Goal: Navigation & Orientation: Find specific page/section

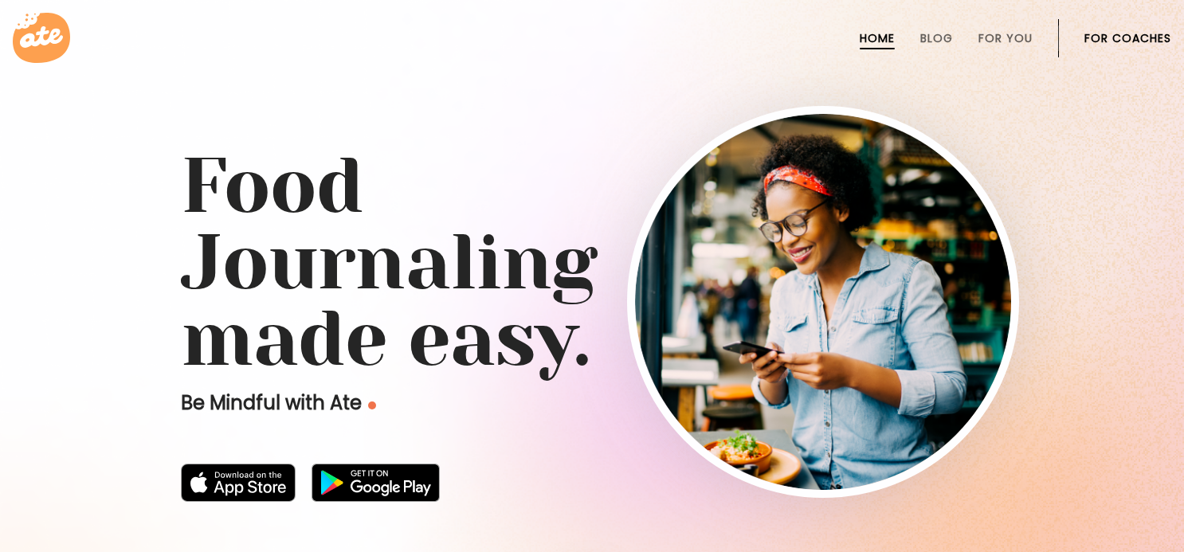
click at [1112, 32] on link "For Coaches" at bounding box center [1128, 38] width 87 height 13
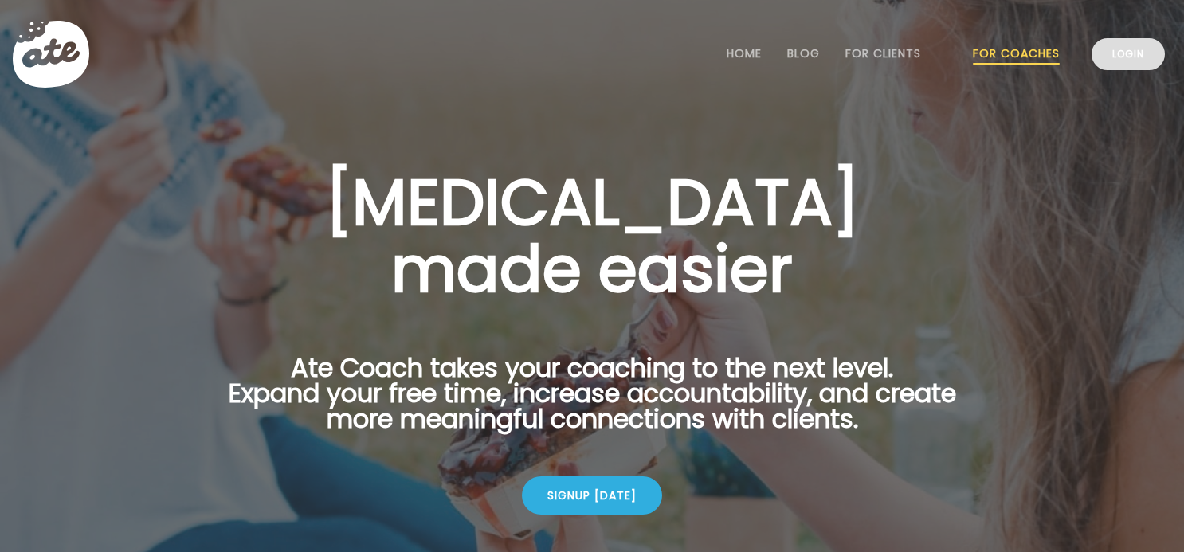
click at [1142, 52] on link "Login" at bounding box center [1128, 54] width 73 height 32
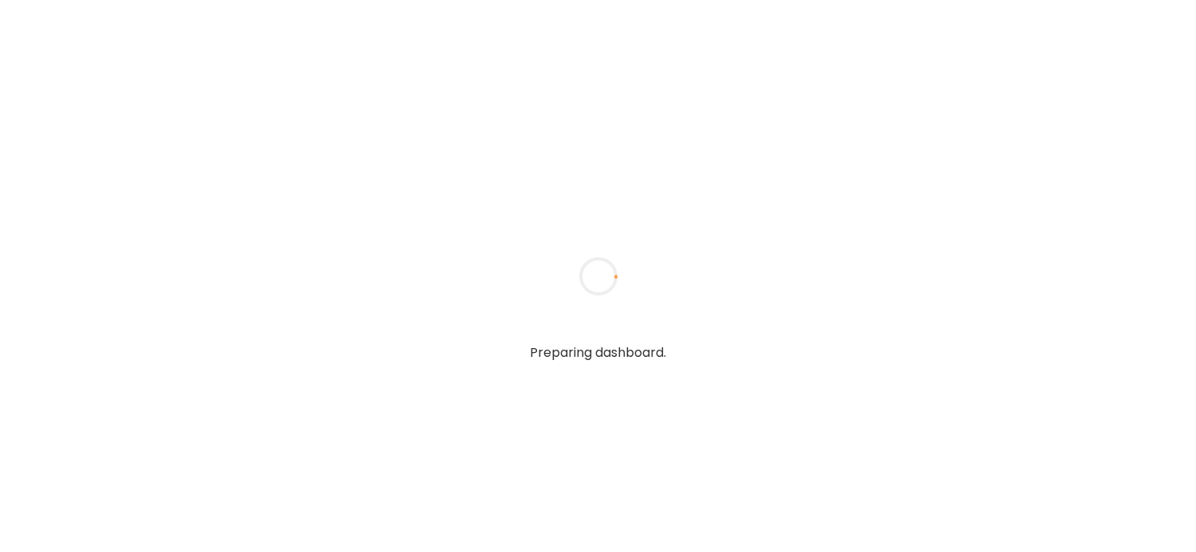
type input "**********"
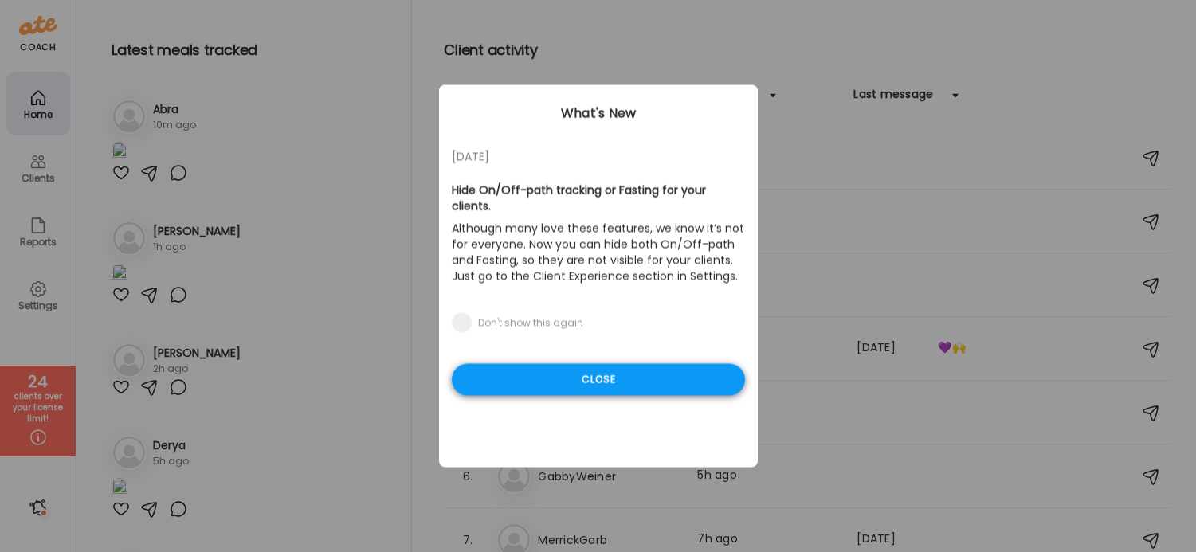
click at [684, 364] on div "Close" at bounding box center [598, 380] width 293 height 32
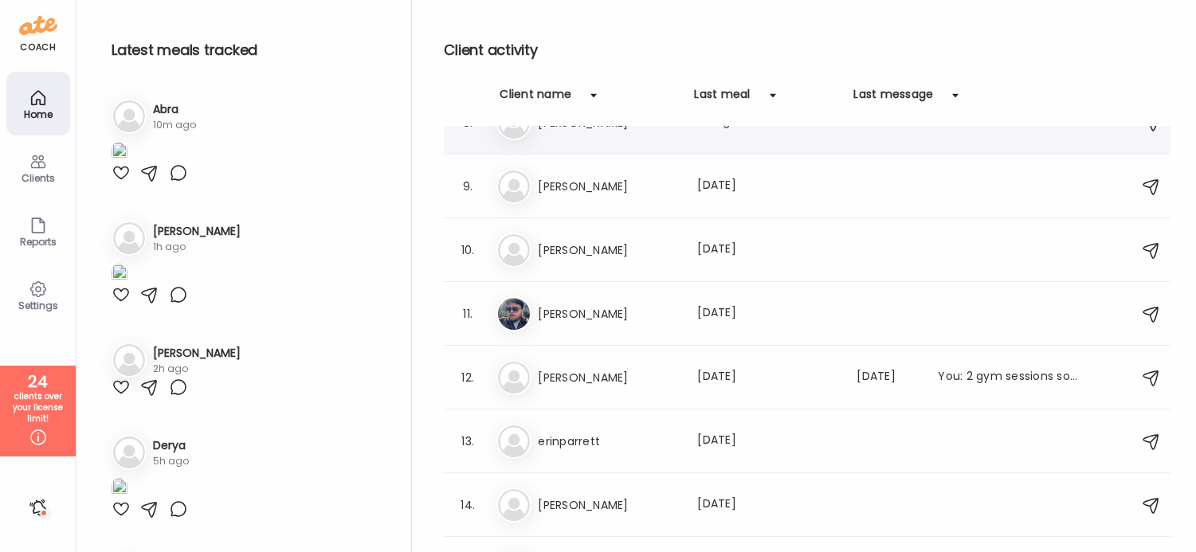
scroll to position [476, 0]
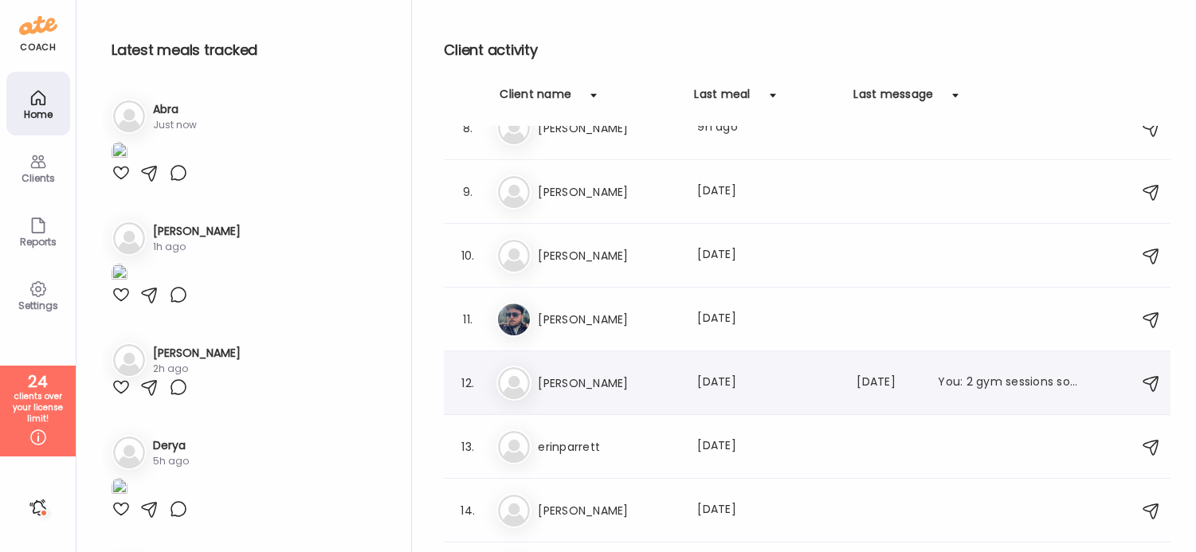
click at [592, 385] on h3 "[PERSON_NAME]" at bounding box center [608, 383] width 140 height 19
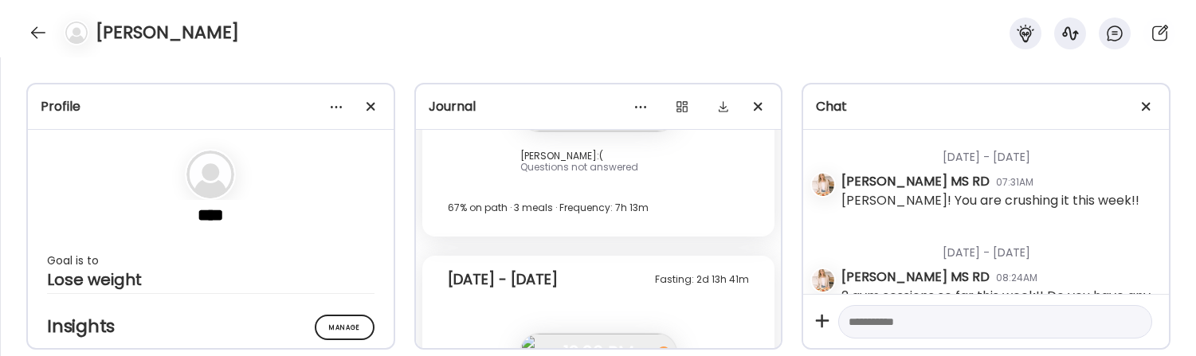
scroll to position [5841, 0]
